Goal: Task Accomplishment & Management: Manage account settings

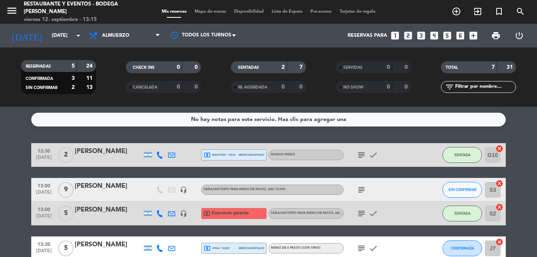
click at [363, 189] on icon "subject" at bounding box center [361, 189] width 9 height 9
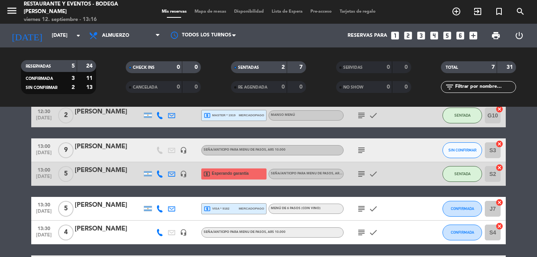
click at [362, 235] on icon "subject" at bounding box center [361, 232] width 9 height 9
click at [357, 234] on icon "subject" at bounding box center [361, 232] width 9 height 9
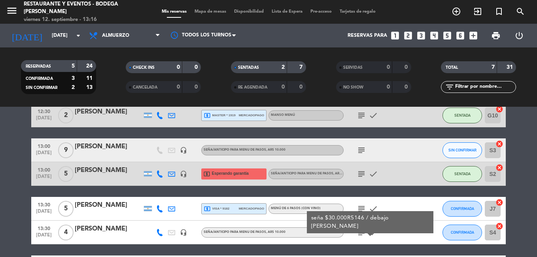
click at [364, 235] on icon "subject" at bounding box center [361, 232] width 9 height 9
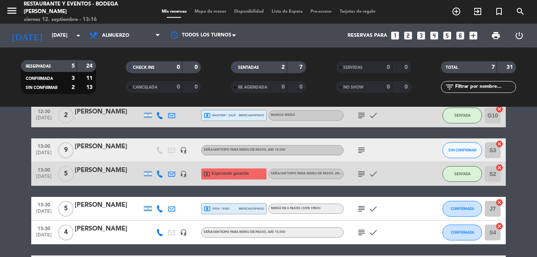
scroll to position [119, 0]
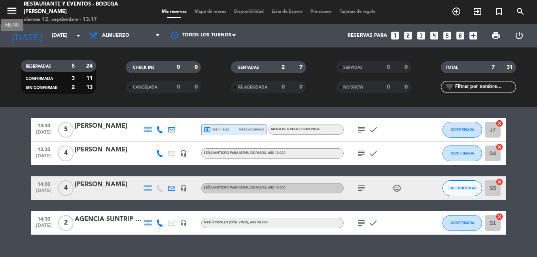
click at [15, 15] on icon "menu" at bounding box center [12, 11] width 12 height 12
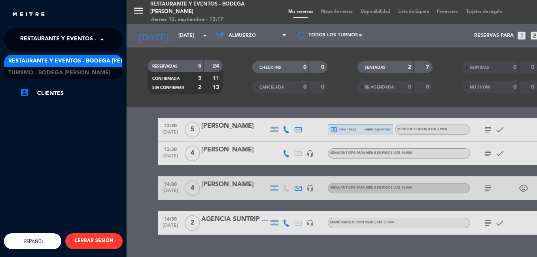
click at [41, 39] on span "Restaurante y Eventos - Bodega [PERSON_NAME]" at bounding box center [95, 39] width 150 height 17
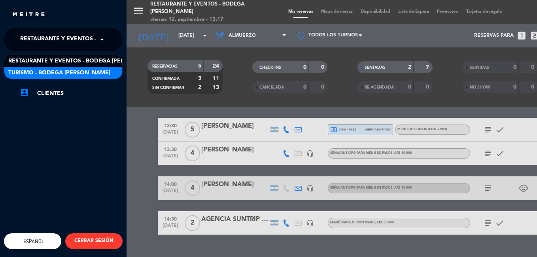
click at [47, 72] on span "Turismo - Bodega [PERSON_NAME]" at bounding box center [59, 72] width 102 height 9
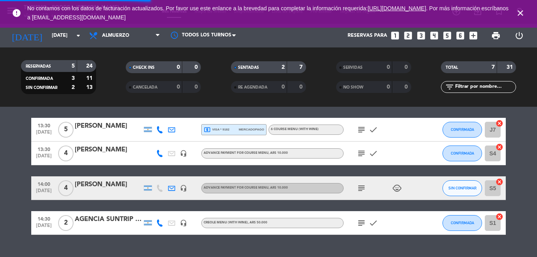
click at [521, 10] on icon "close" at bounding box center [520, 12] width 9 height 9
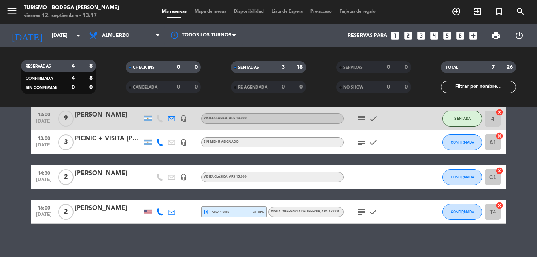
scroll to position [79, 0]
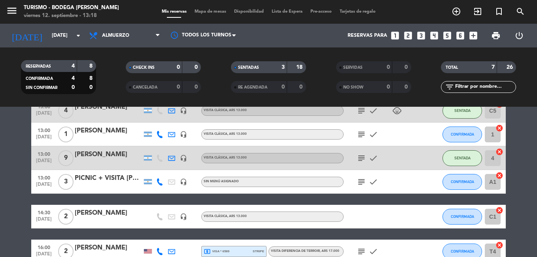
click at [361, 183] on icon "subject" at bounding box center [361, 181] width 9 height 9
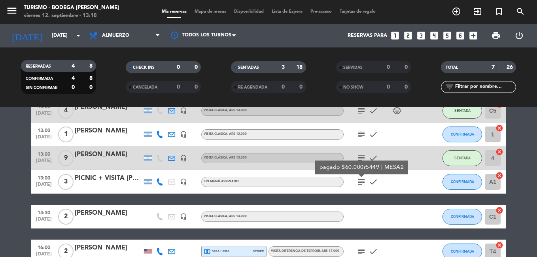
click at [362, 182] on icon "subject" at bounding box center [361, 181] width 9 height 9
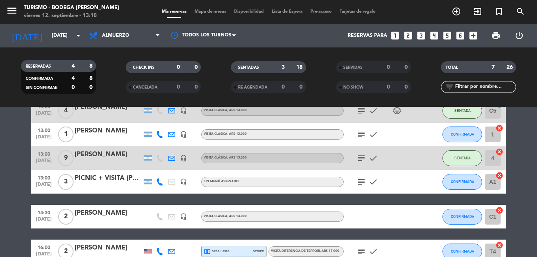
click at [359, 133] on icon "subject" at bounding box center [361, 134] width 9 height 9
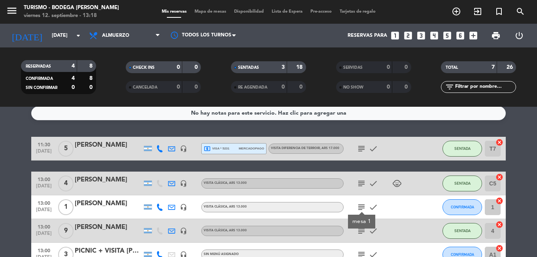
scroll to position [0, 0]
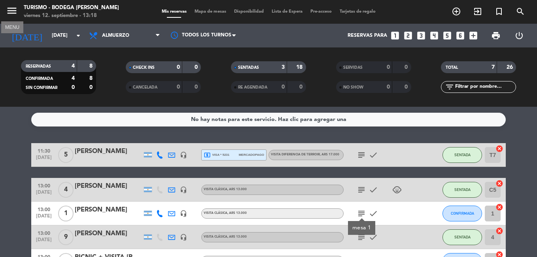
click at [16, 9] on icon "menu" at bounding box center [12, 11] width 12 height 12
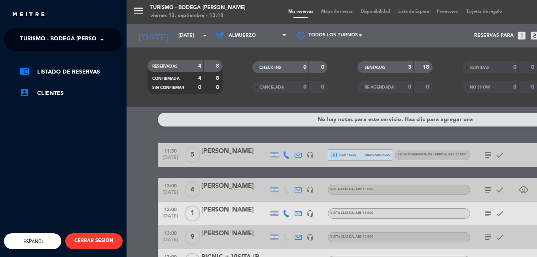
click at [38, 38] on span "Turismo - Bodega [PERSON_NAME]" at bounding box center [71, 39] width 102 height 17
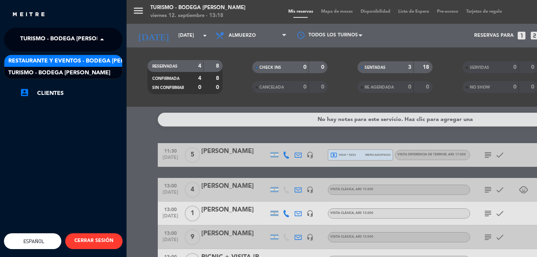
click at [40, 55] on div "Restaurante y Eventos - Bodega [PERSON_NAME]" at bounding box center [63, 61] width 118 height 12
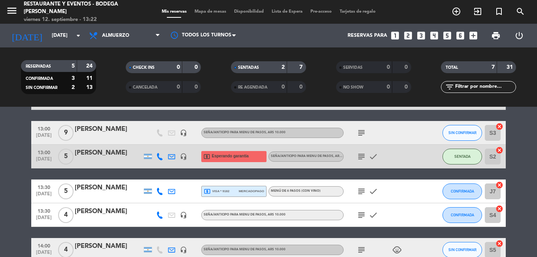
scroll to position [17, 0]
